Goal: Transaction & Acquisition: Purchase product/service

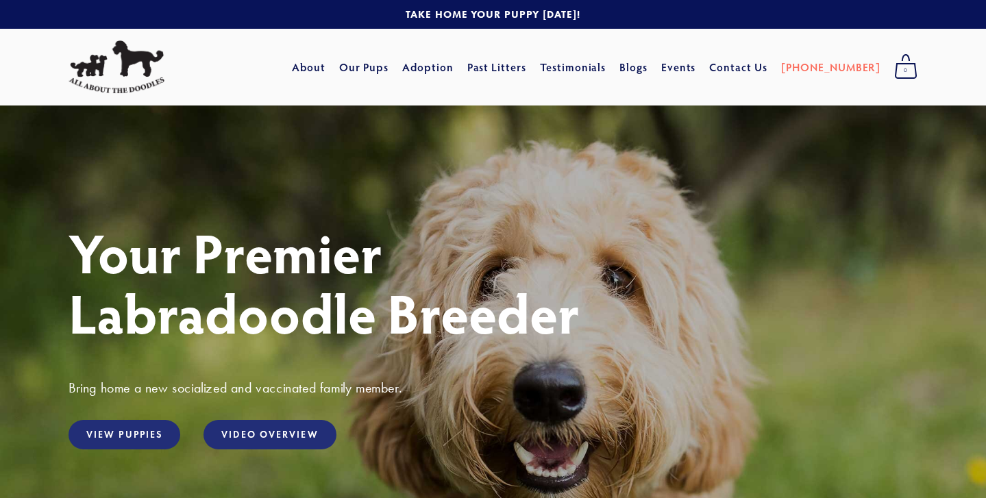
click at [111, 416] on div "View Puppies" at bounding box center [124, 434] width 135 height 53
click at [138, 440] on link "View Puppies" at bounding box center [124, 434] width 112 height 29
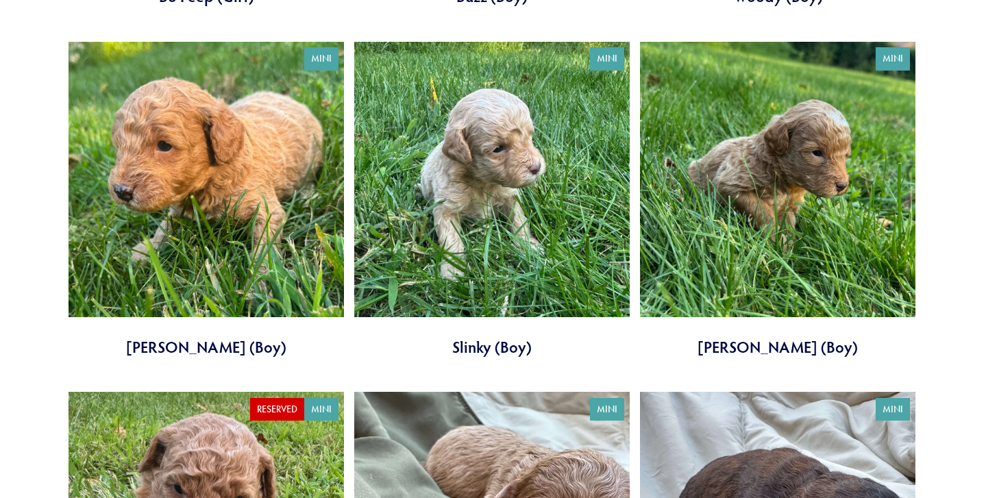
scroll to position [2596, 0]
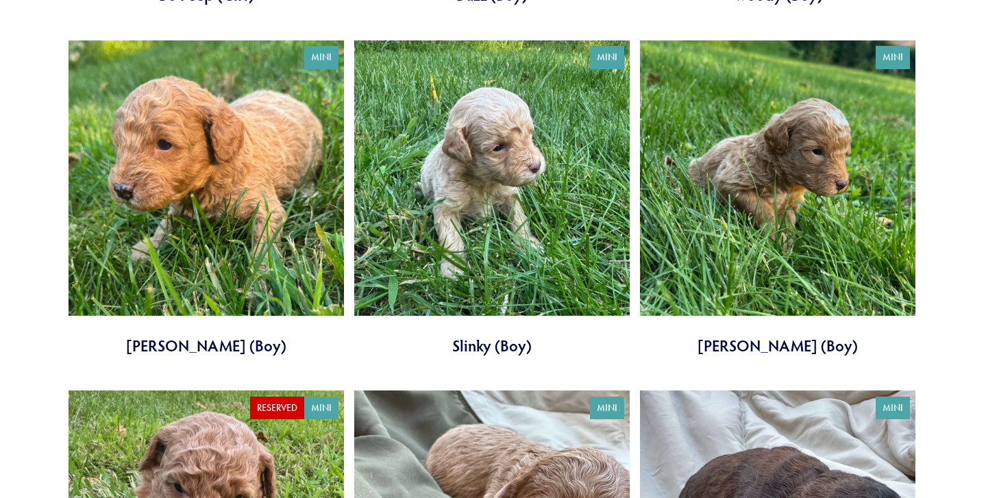
click at [824, 229] on link at bounding box center [777, 198] width 275 height 316
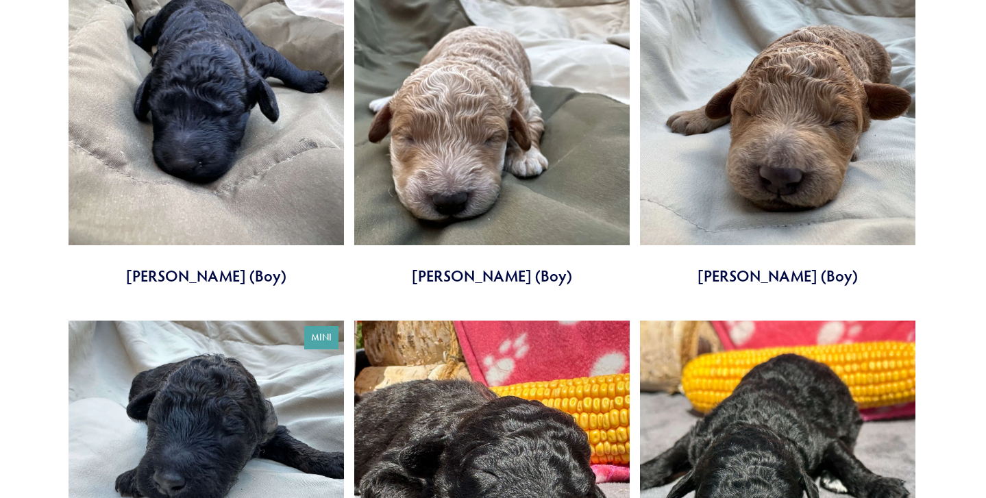
scroll to position [3369, 0]
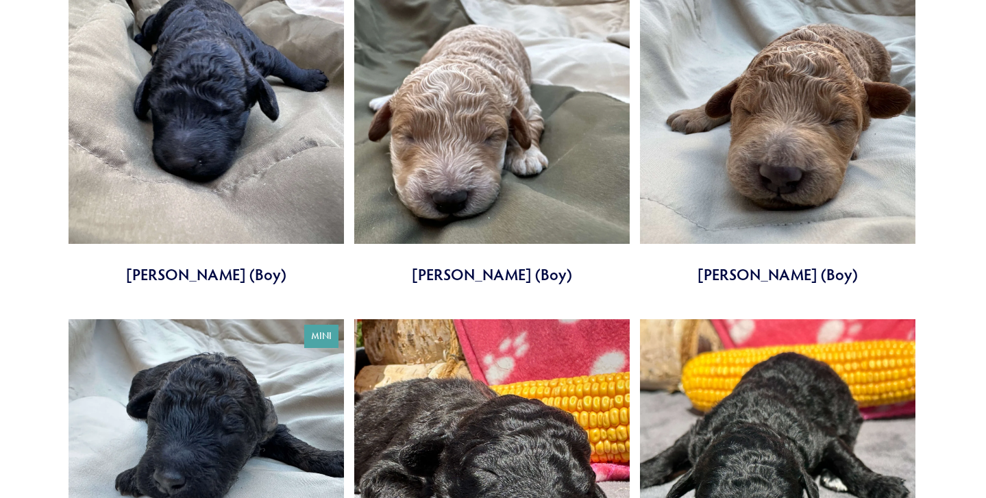
click at [283, 224] on link at bounding box center [205, 126] width 275 height 316
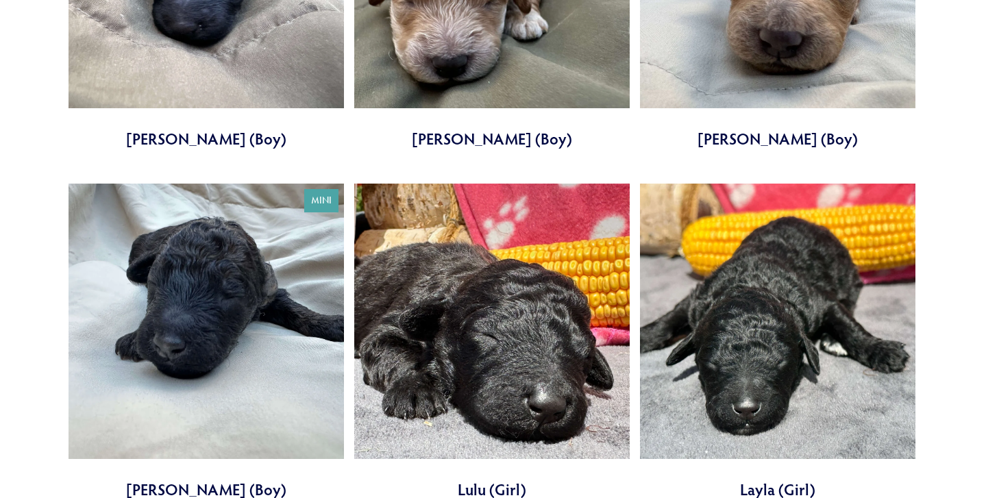
scroll to position [3557, 0]
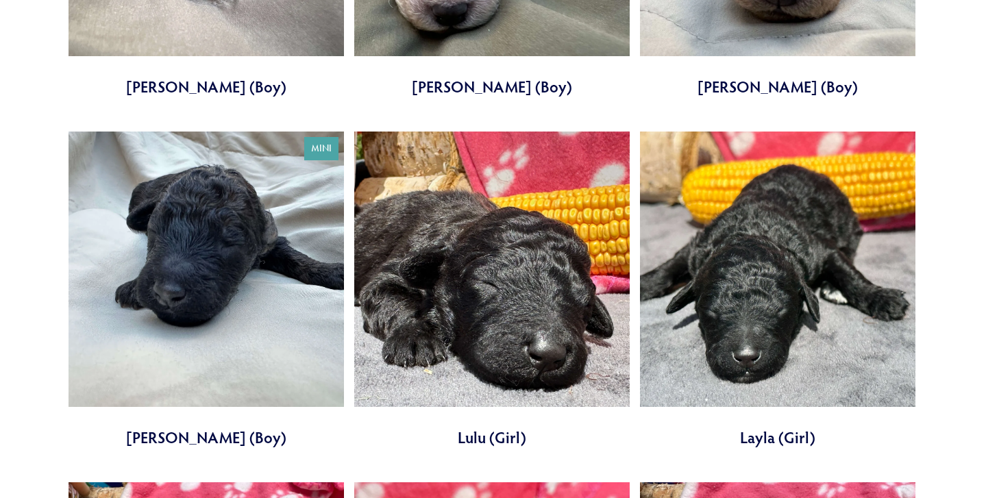
click at [501, 296] on link at bounding box center [491, 290] width 275 height 316
click at [752, 329] on link at bounding box center [777, 290] width 275 height 316
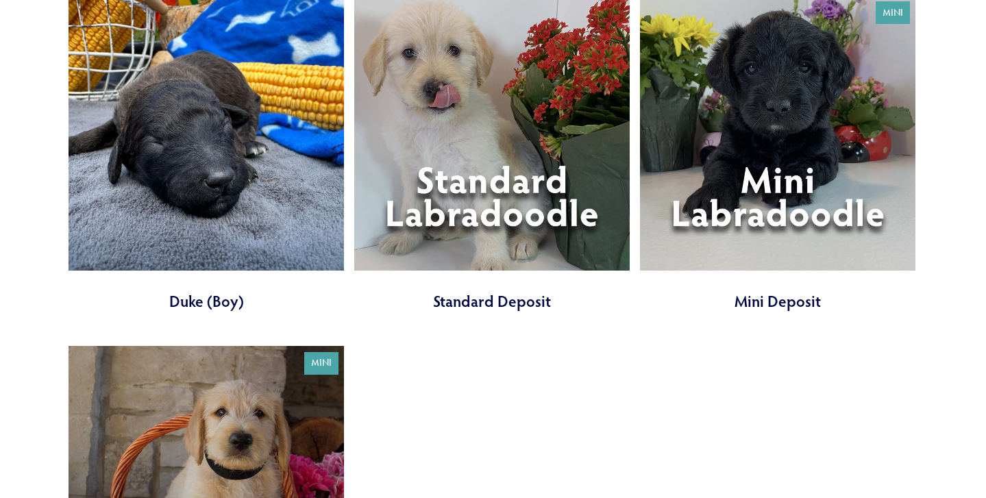
scroll to position [4750, 0]
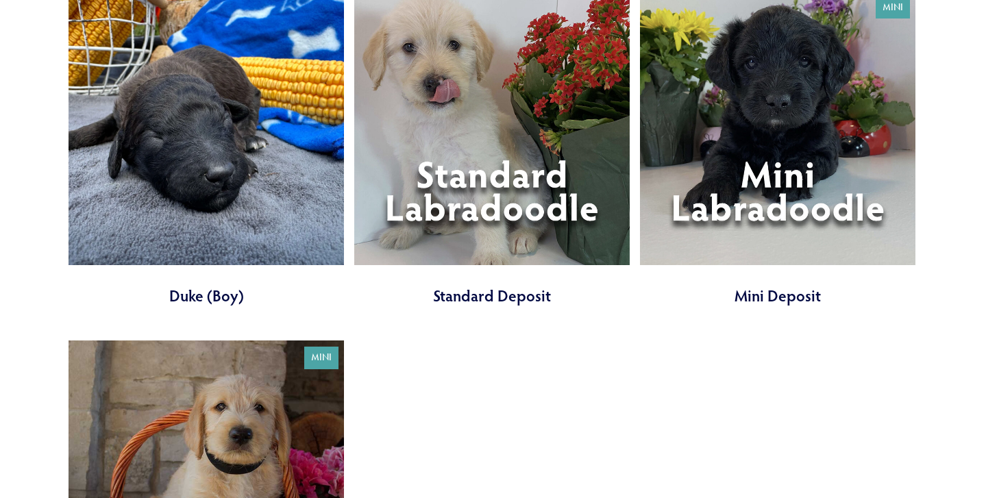
click at [721, 191] on link at bounding box center [777, 148] width 275 height 316
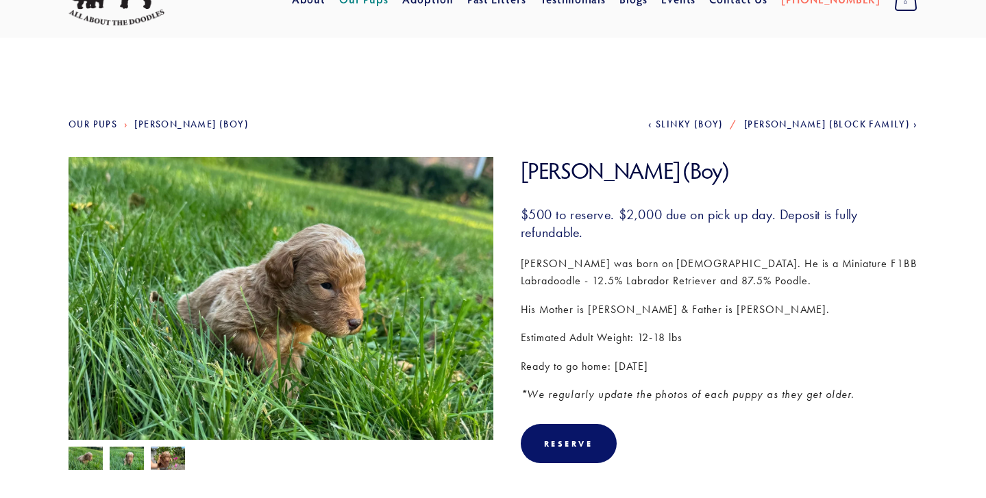
scroll to position [71, 0]
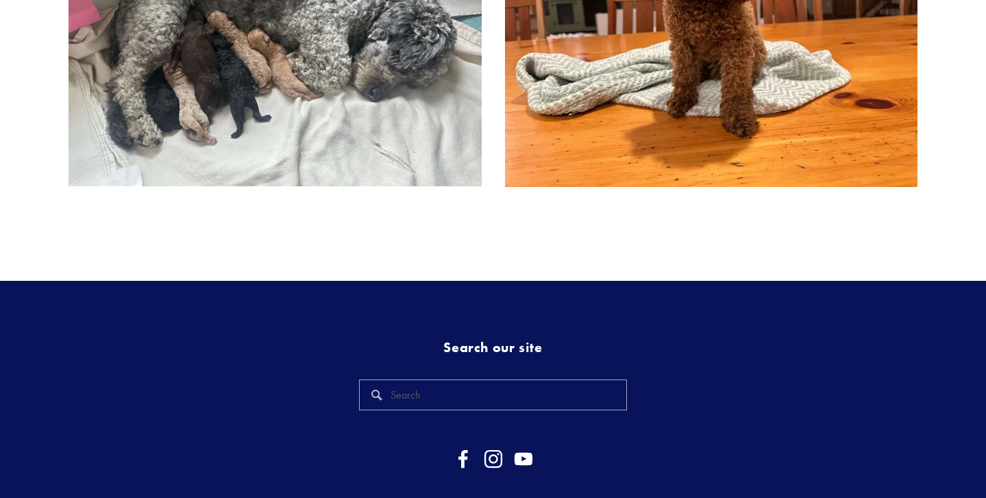
scroll to position [765, 0]
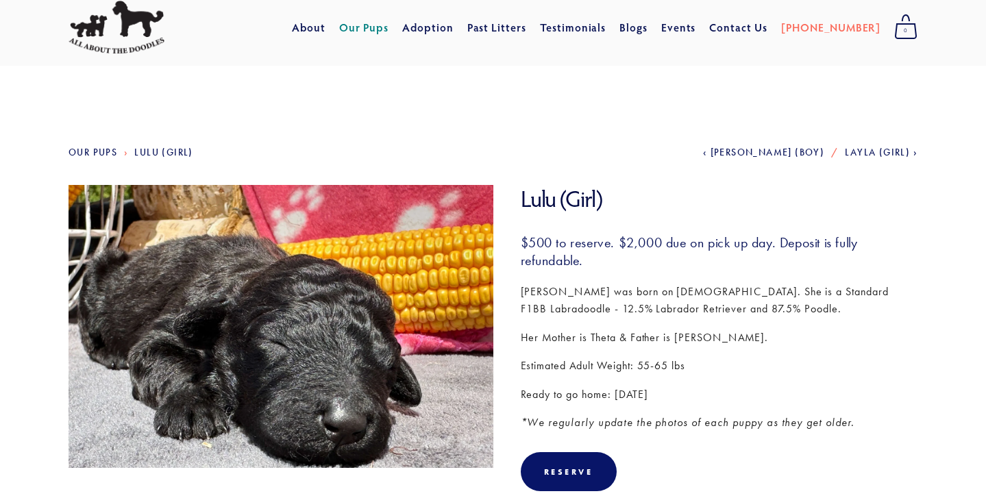
scroll to position [40, 0]
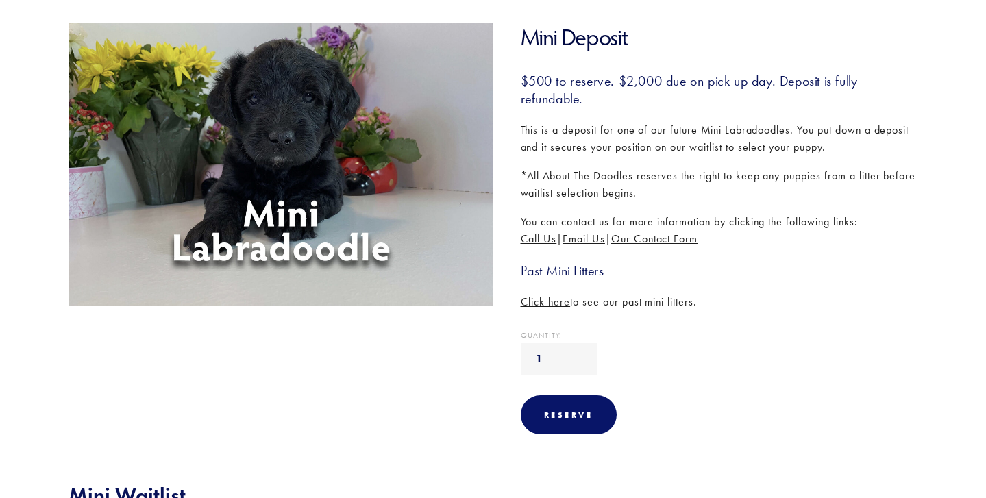
scroll to position [205, 0]
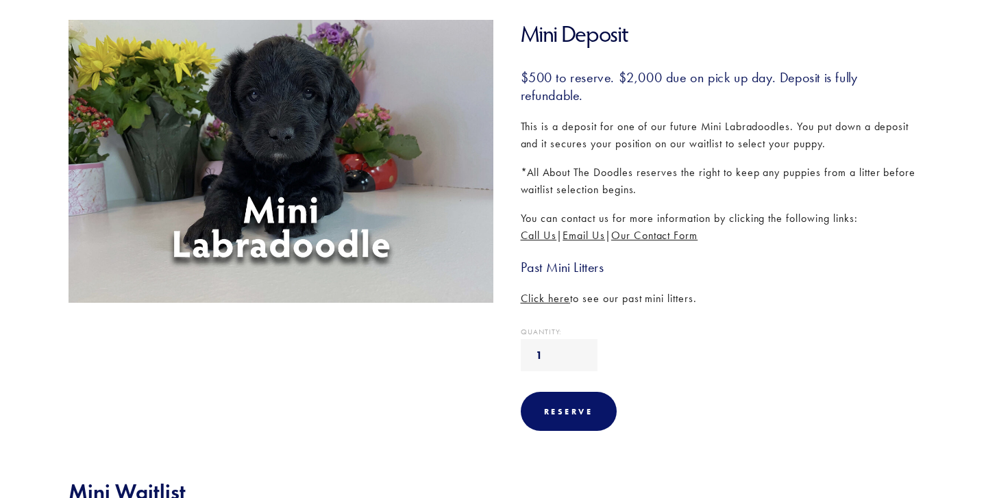
click at [544, 310] on section "Mini Deposit $500.00 $500 to reserve. $2,000 due on pick up day. Deposit is ful…" at bounding box center [705, 235] width 425 height 431
click at [544, 301] on span "Click here" at bounding box center [546, 298] width 50 height 13
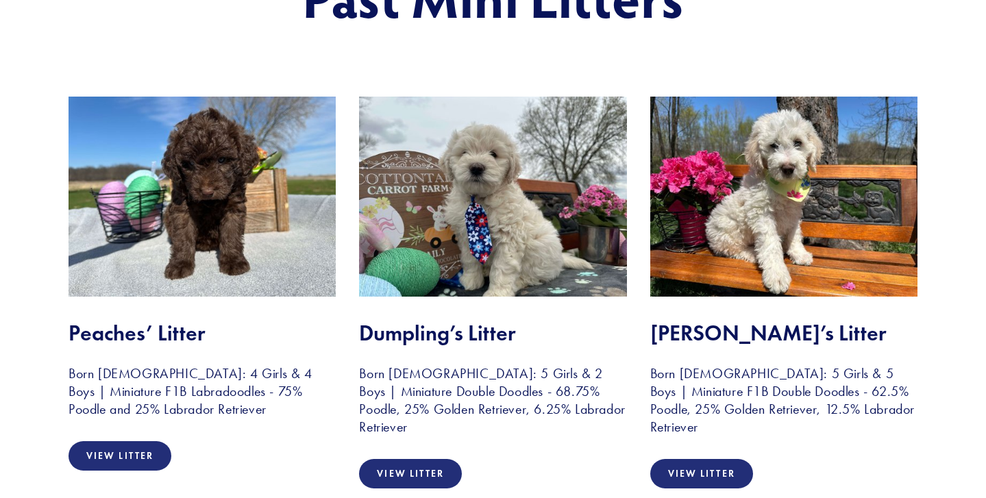
scroll to position [225, 0]
